Goal: Navigation & Orientation: Find specific page/section

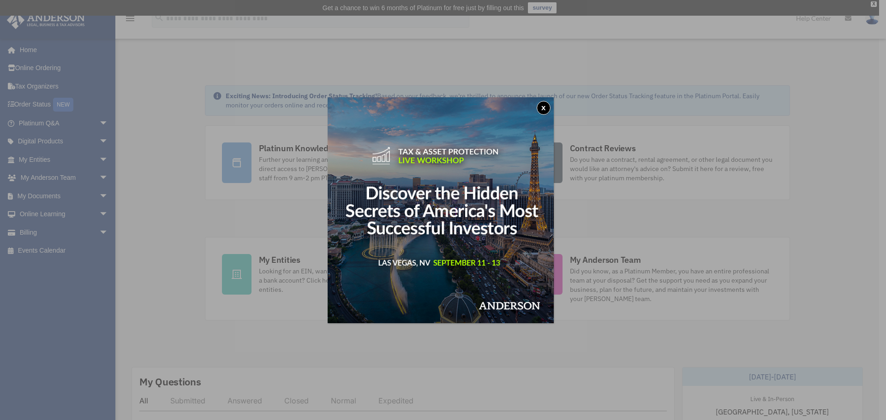
click at [544, 108] on button "x" at bounding box center [544, 108] width 14 height 14
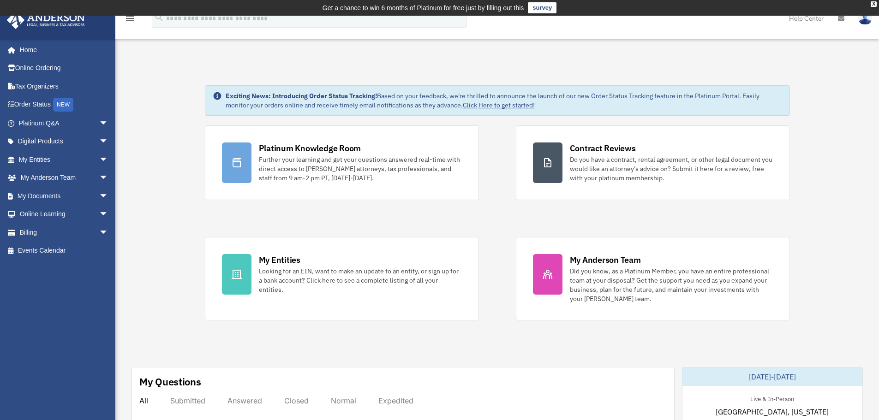
click at [485, 106] on link "Click Here to get started!" at bounding box center [499, 105] width 72 height 8
click at [37, 83] on link "Tax Organizers" at bounding box center [64, 86] width 116 height 18
click at [26, 192] on link "My Documents arrow_drop_down" at bounding box center [64, 196] width 116 height 18
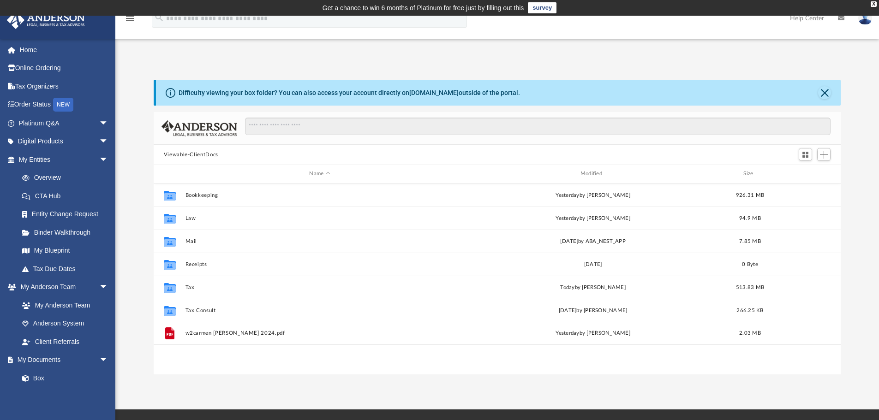
scroll to position [203, 680]
click at [46, 139] on link "Digital Products arrow_drop_down" at bounding box center [64, 141] width 116 height 18
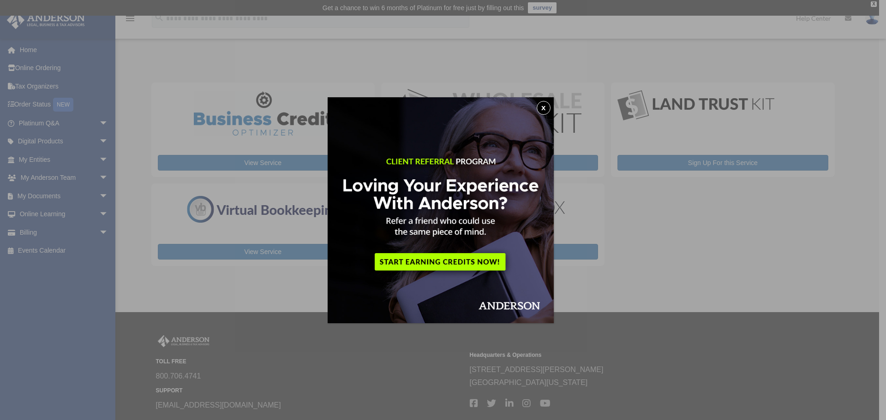
click at [547, 103] on button "x" at bounding box center [544, 108] width 14 height 14
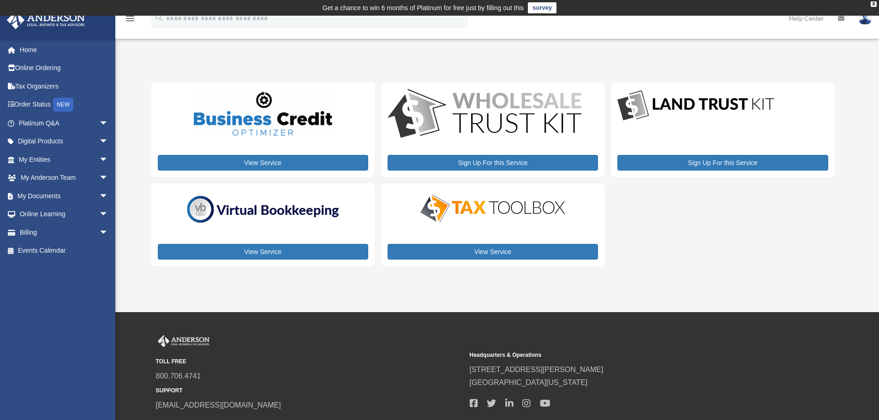
click at [500, 203] on img at bounding box center [492, 208] width 161 height 32
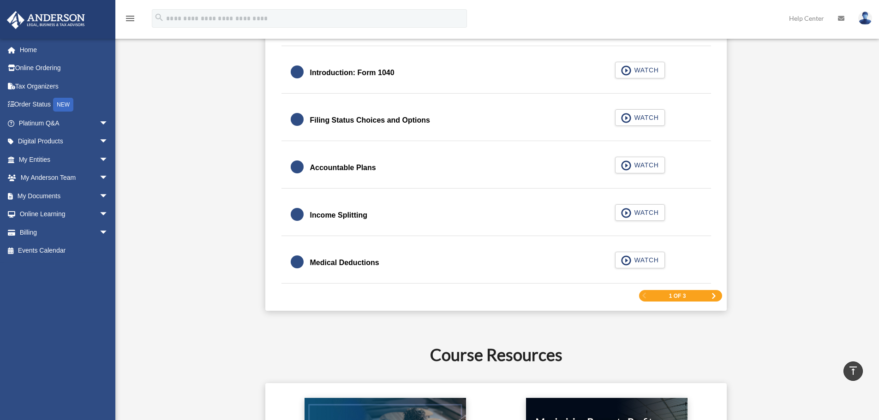
scroll to position [1384, 0]
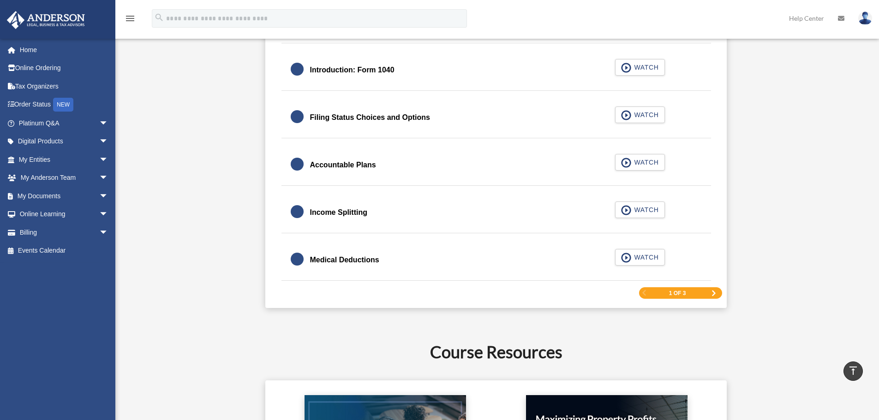
click at [356, 255] on div "Medical Deductions" at bounding box center [344, 260] width 69 height 13
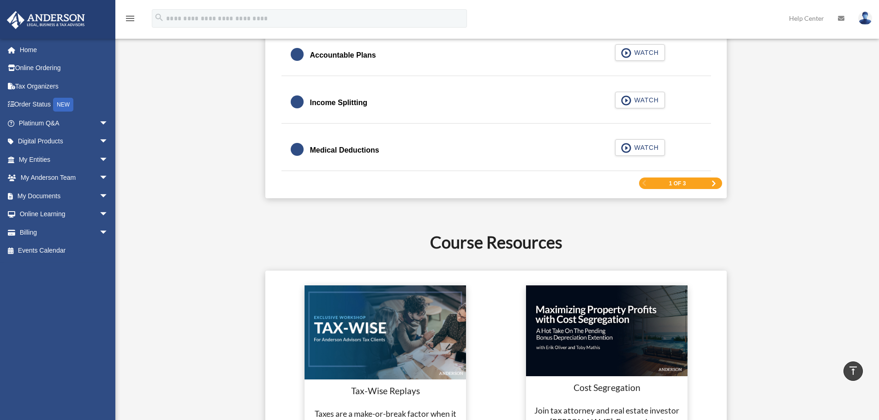
scroll to position [1522, 0]
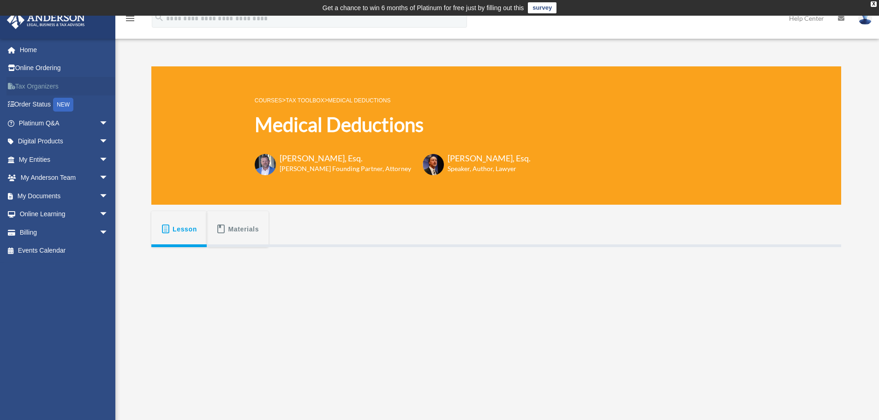
click at [36, 87] on link "Tax Organizers" at bounding box center [64, 86] width 116 height 18
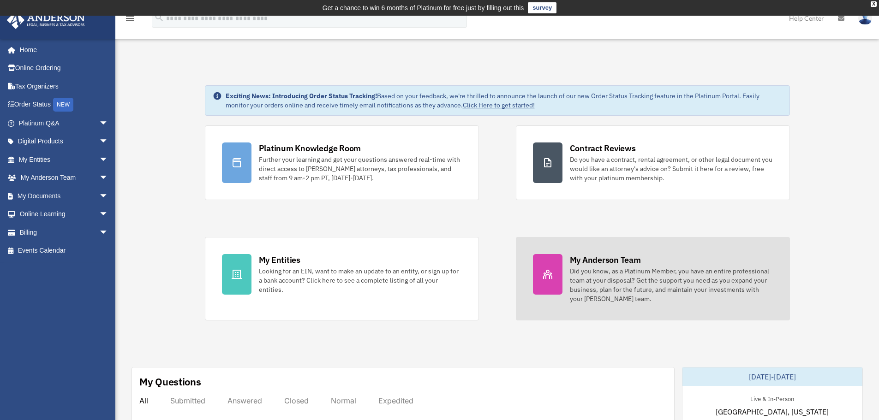
click at [625, 265] on div "My Anderson Team" at bounding box center [605, 260] width 71 height 12
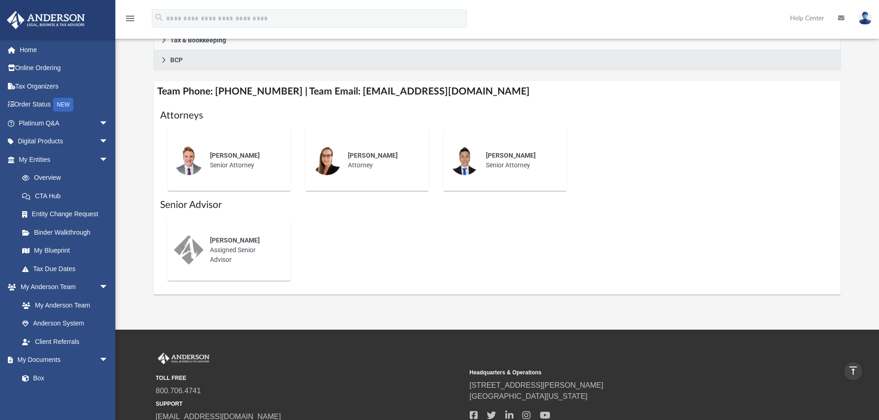
scroll to position [323, 0]
